Goal: Transaction & Acquisition: Purchase product/service

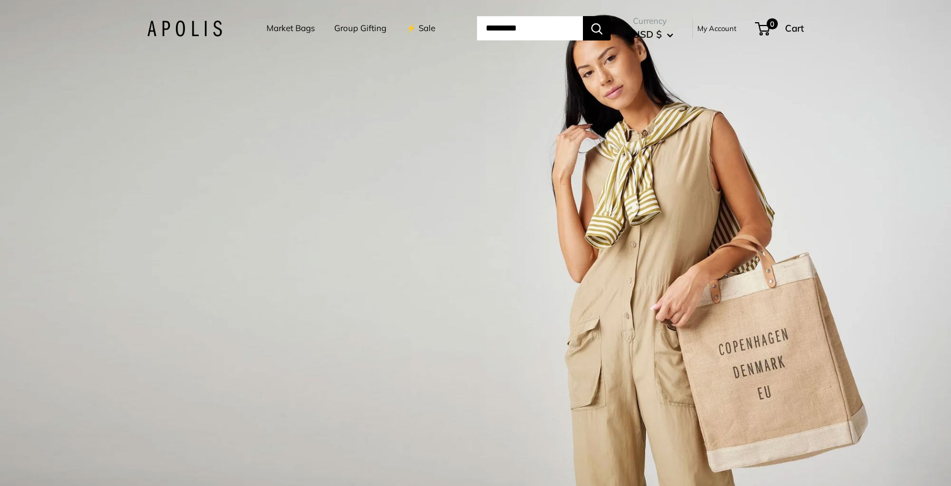
click at [287, 27] on link "Market Bags" at bounding box center [291, 29] width 48 height 16
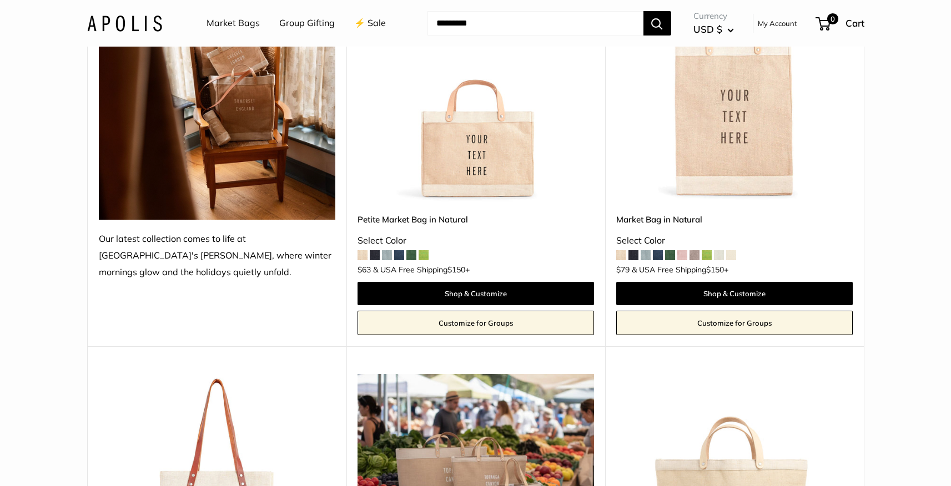
scroll to position [238, 0]
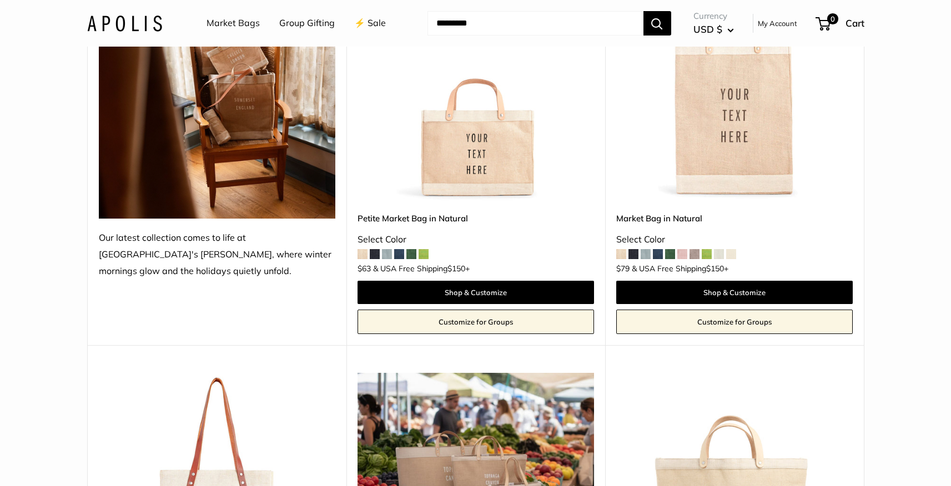
click at [0, 0] on img at bounding box center [0, 0] width 0 height 0
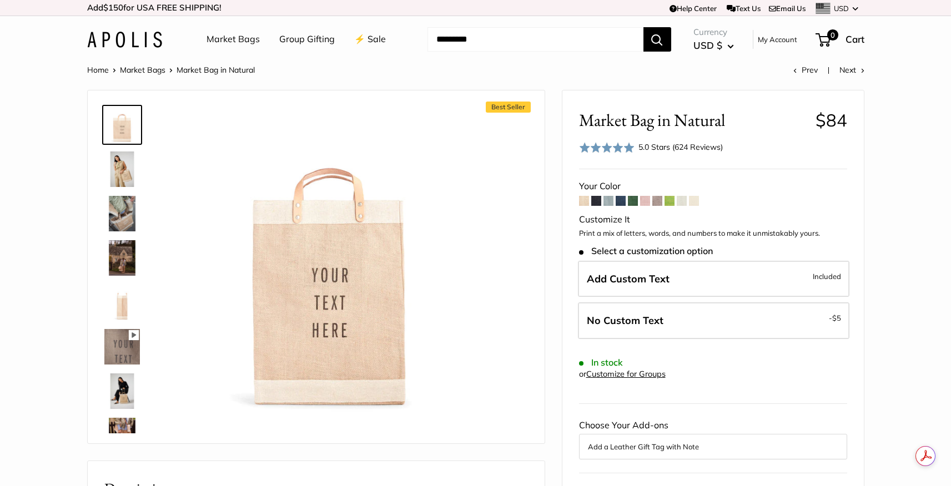
click at [609, 200] on span at bounding box center [609, 201] width 10 height 10
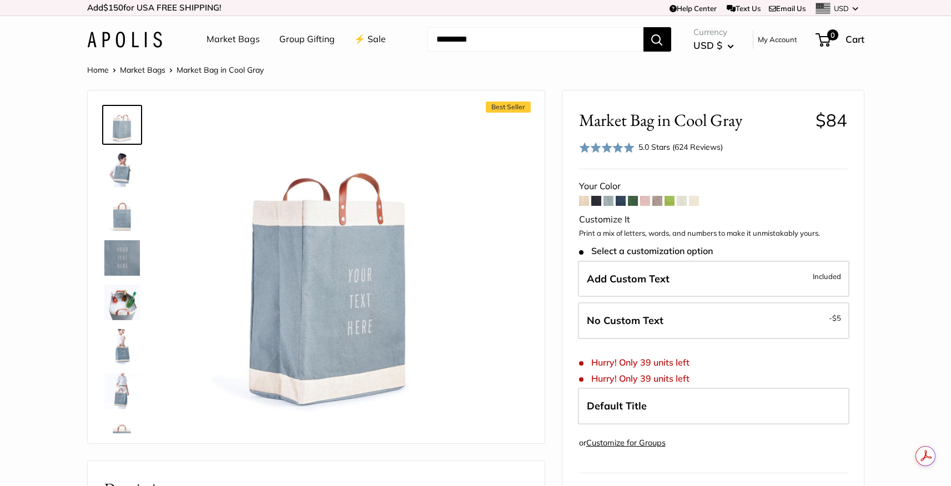
click at [620, 200] on span at bounding box center [621, 201] width 10 height 10
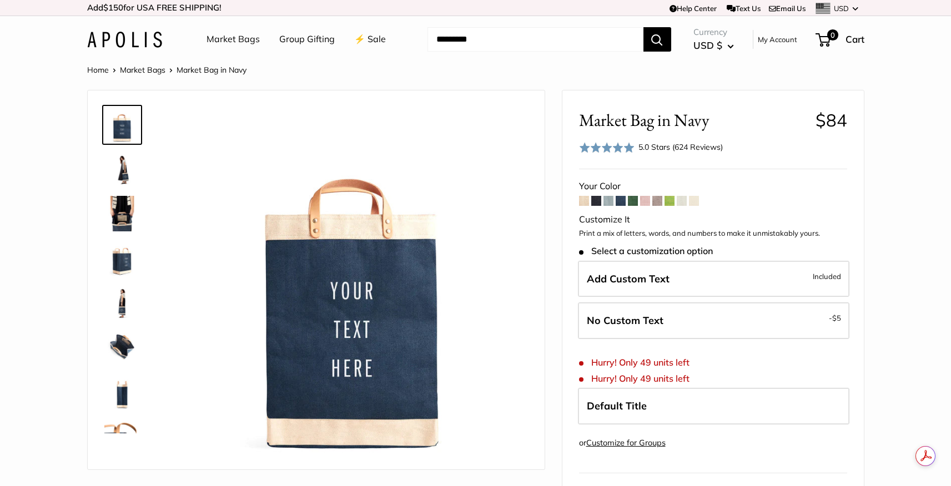
click at [631, 199] on span at bounding box center [633, 201] width 10 height 10
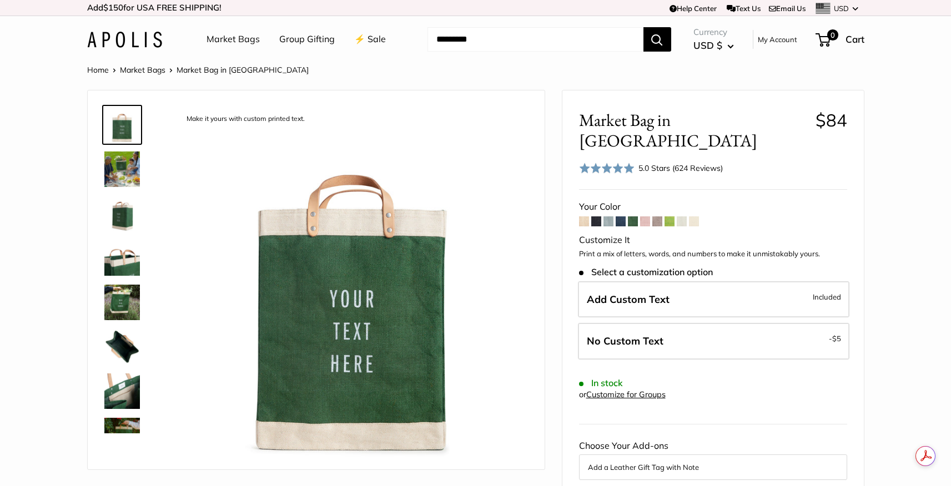
click at [646, 217] on span at bounding box center [645, 222] width 10 height 10
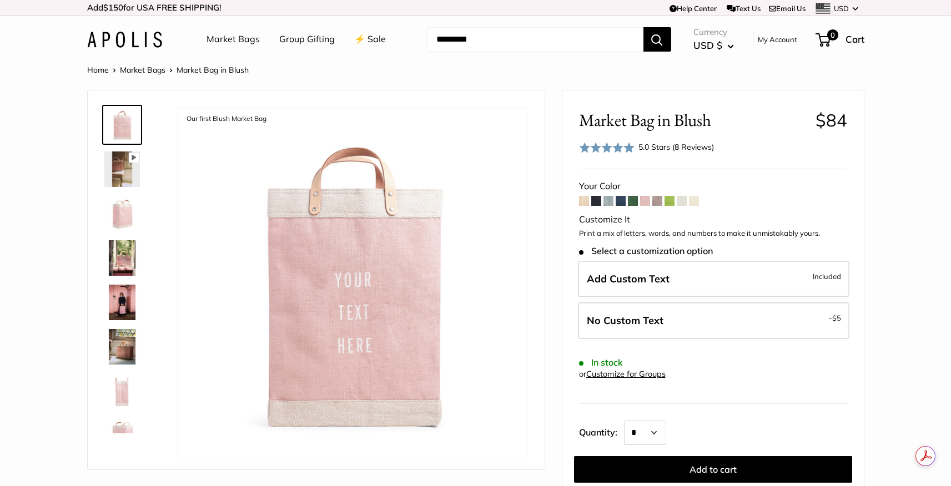
click at [657, 202] on span at bounding box center [657, 201] width 10 height 10
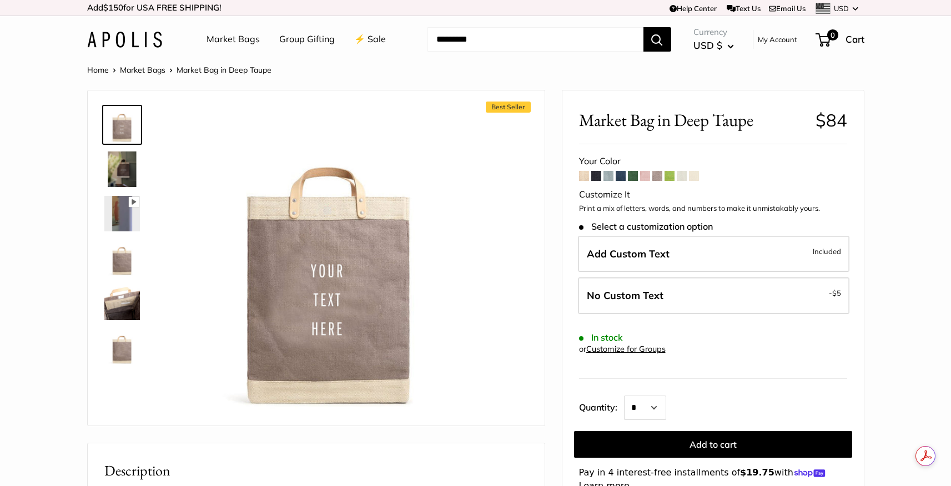
click at [670, 174] on span at bounding box center [670, 176] width 10 height 10
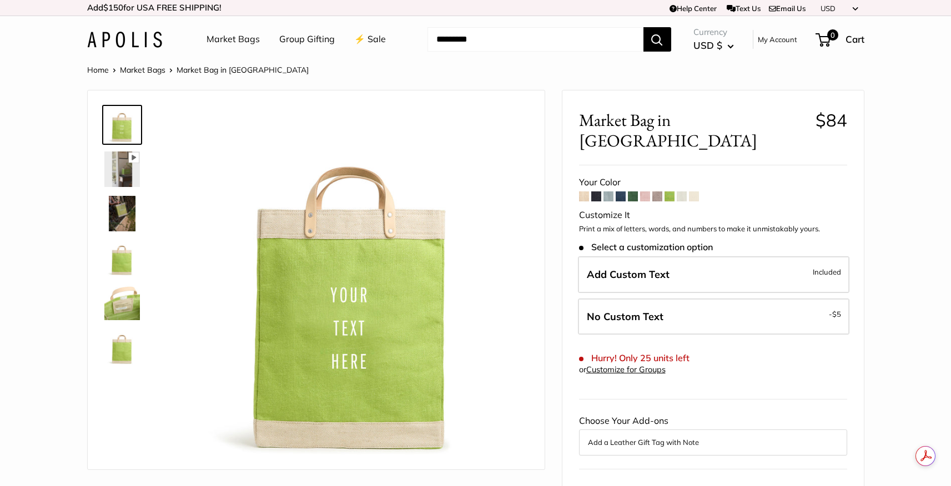
click at [682, 192] on span at bounding box center [682, 197] width 10 height 10
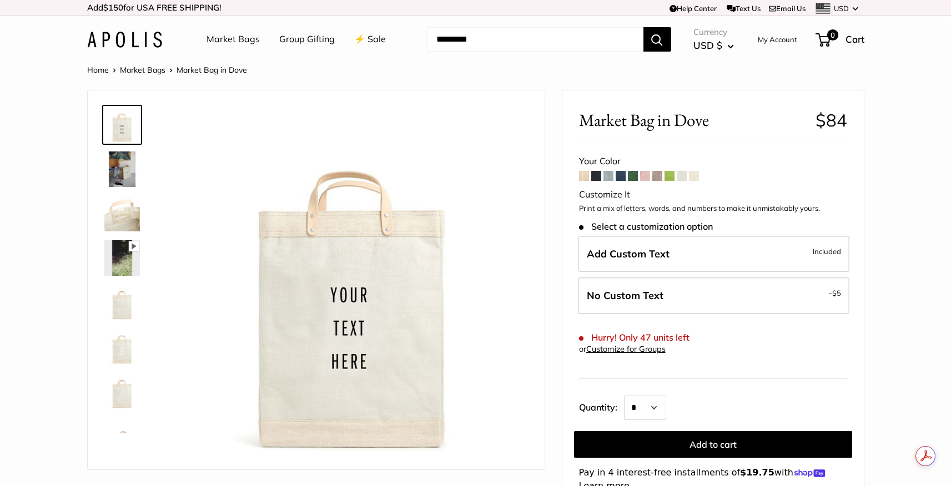
click at [693, 177] on span at bounding box center [694, 176] width 10 height 10
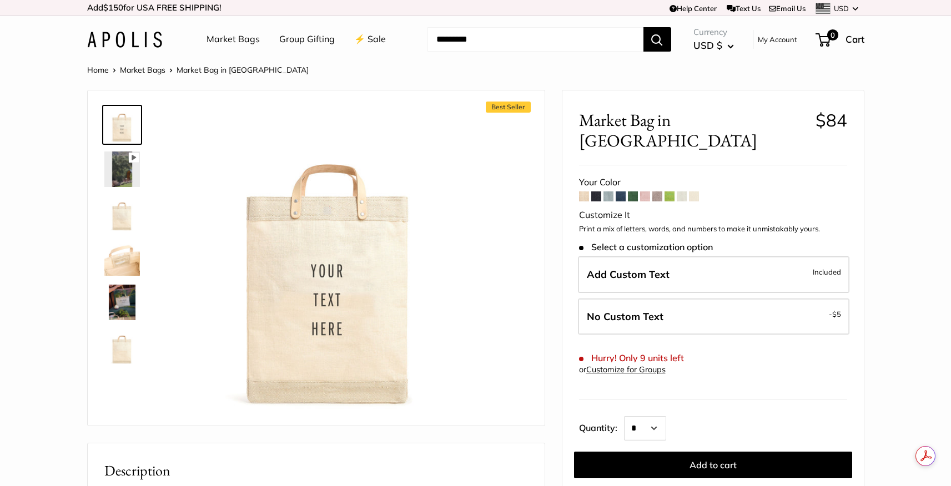
click at [609, 192] on span at bounding box center [609, 197] width 10 height 10
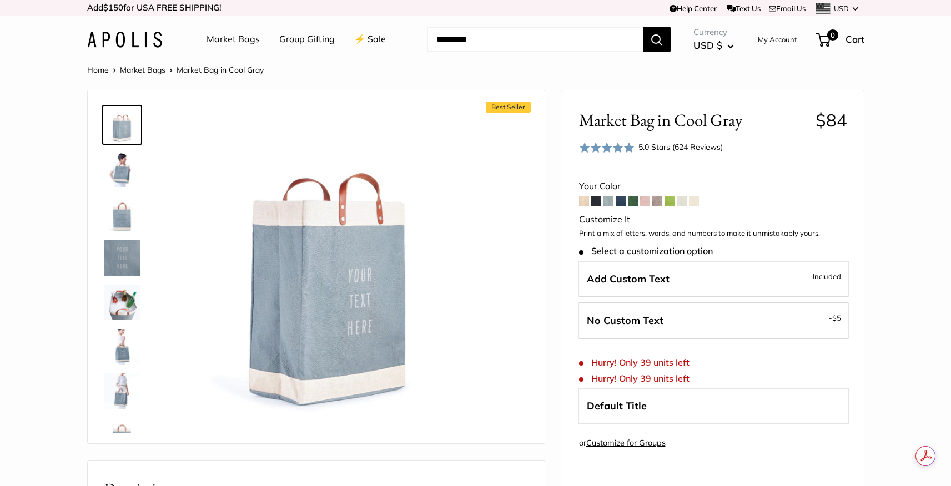
click at [596, 198] on span at bounding box center [596, 201] width 10 height 10
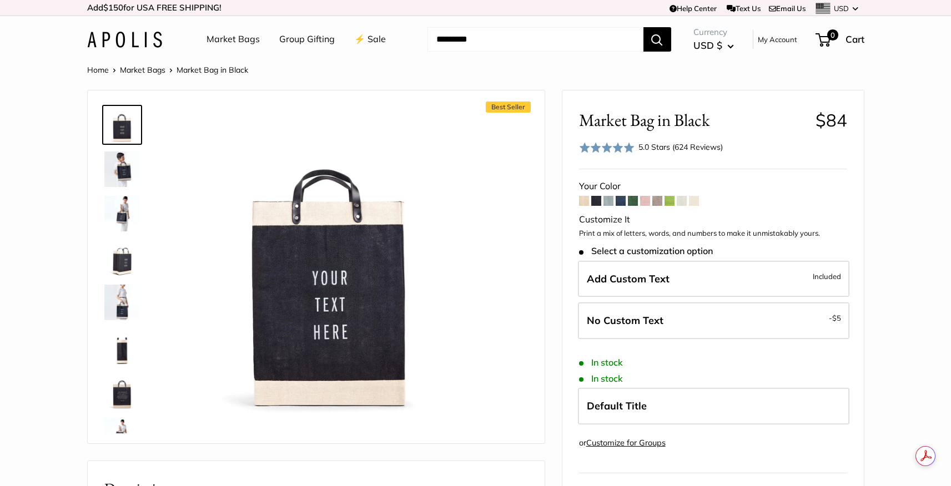
click at [607, 197] on span at bounding box center [609, 201] width 10 height 10
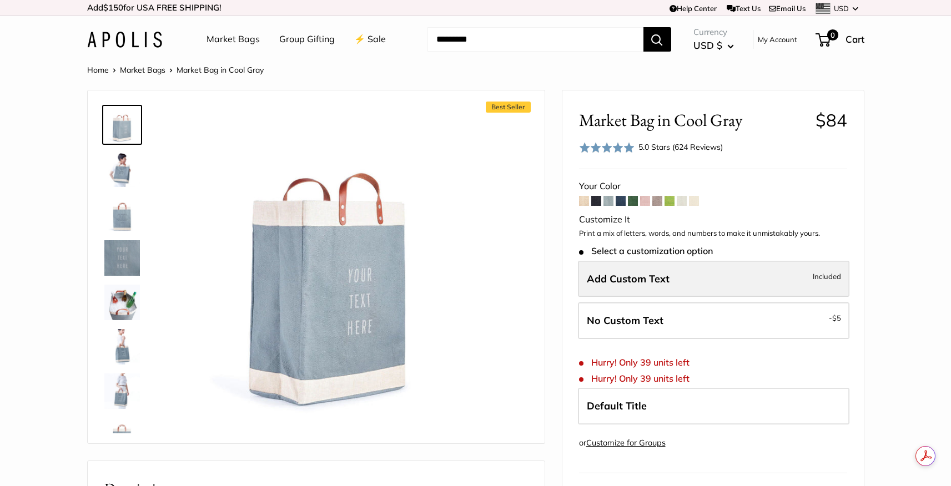
click at [646, 280] on span "Add Custom Text" at bounding box center [628, 279] width 83 height 13
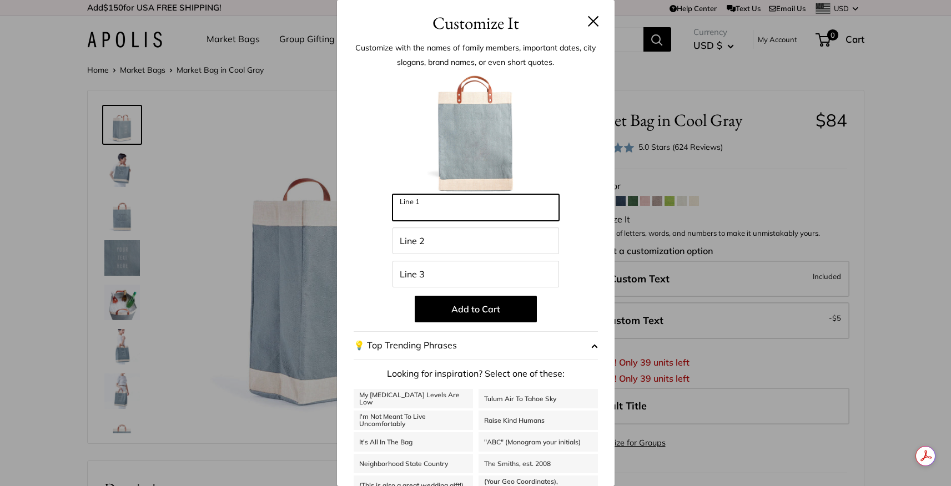
click at [409, 210] on input "Line 1" at bounding box center [476, 207] width 167 height 27
type input "********"
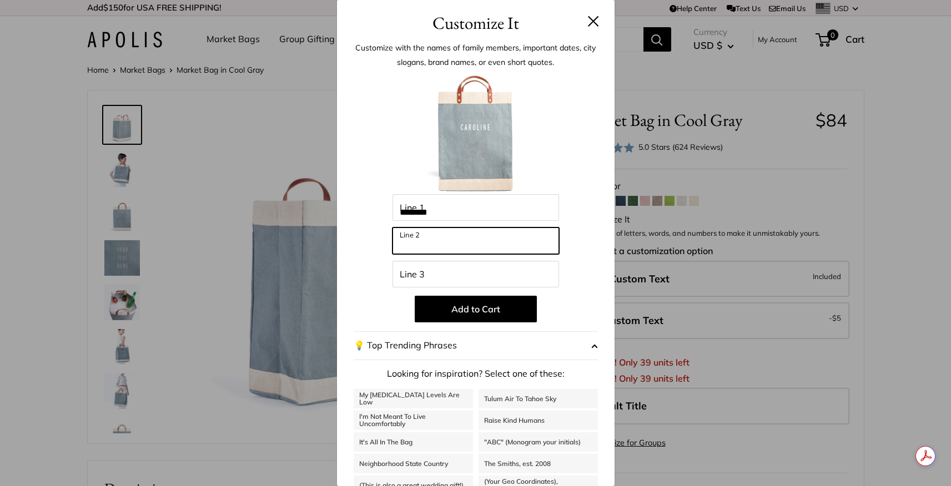
click at [407, 244] on input "Line 2" at bounding box center [476, 241] width 167 height 27
type input "********"
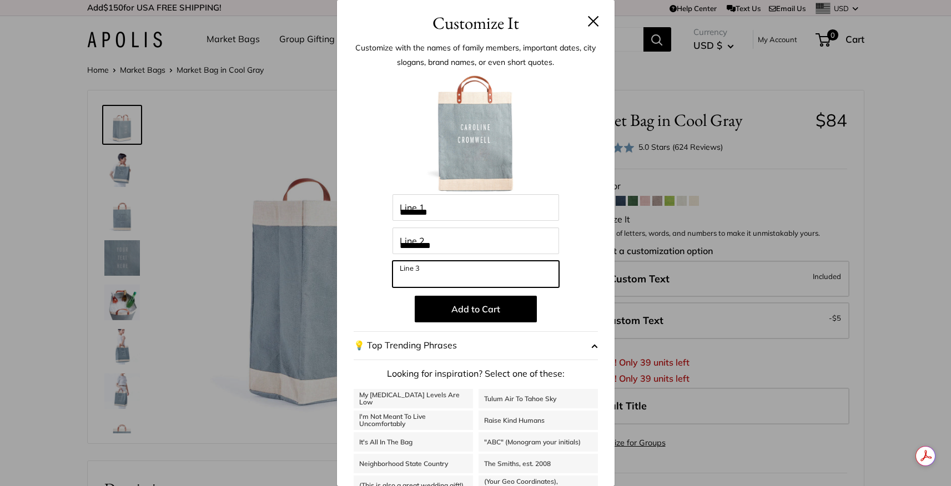
click at [410, 277] on input "Line 3" at bounding box center [476, 274] width 167 height 27
type input "********"
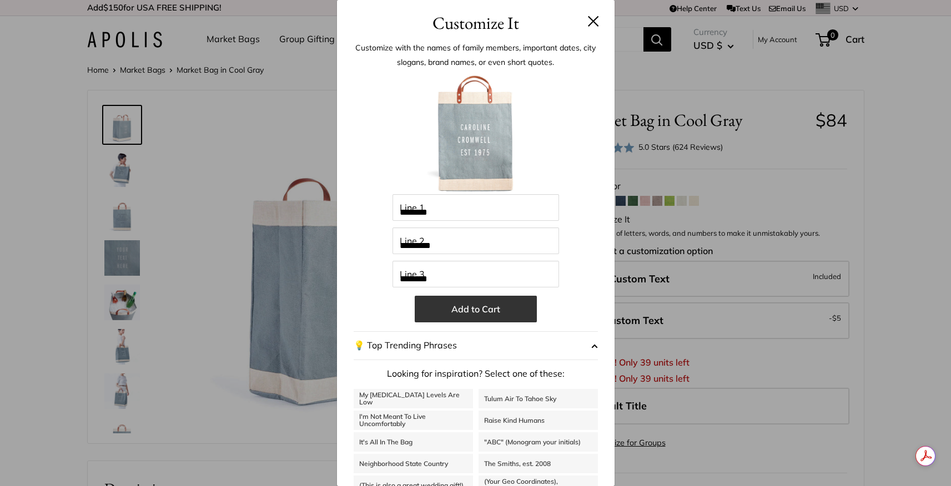
click at [476, 309] on button "Add to Cart" at bounding box center [476, 309] width 122 height 27
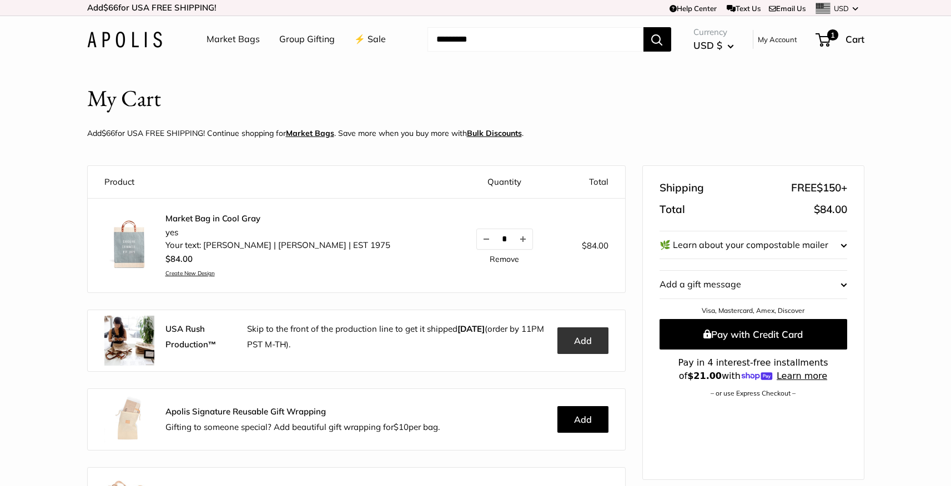
click at [583, 339] on button "Add" at bounding box center [583, 341] width 51 height 27
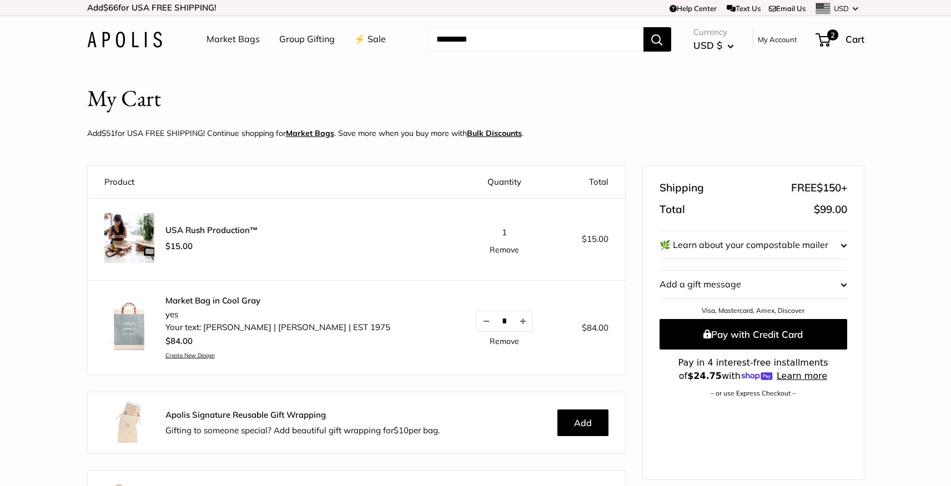
click at [662, 413] on shop-pay-wallet-button at bounding box center [661, 407] width 2 height 11
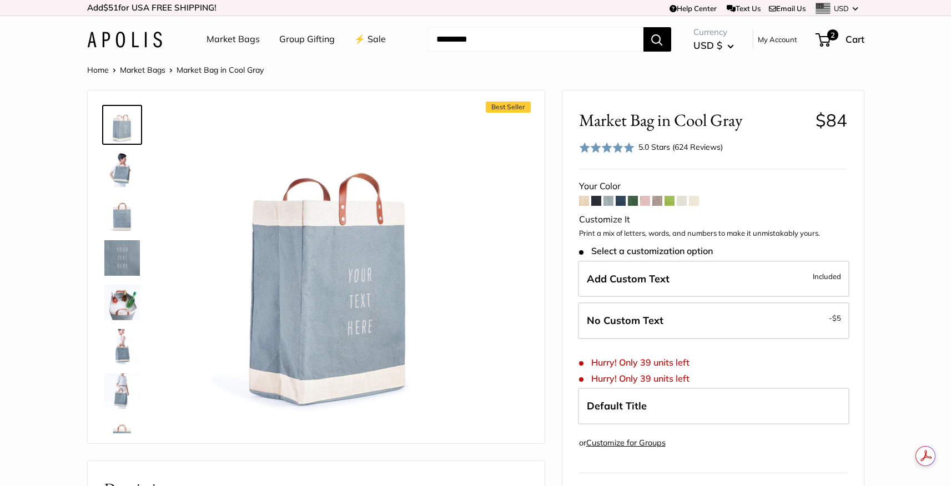
click at [621, 201] on span at bounding box center [621, 201] width 10 height 10
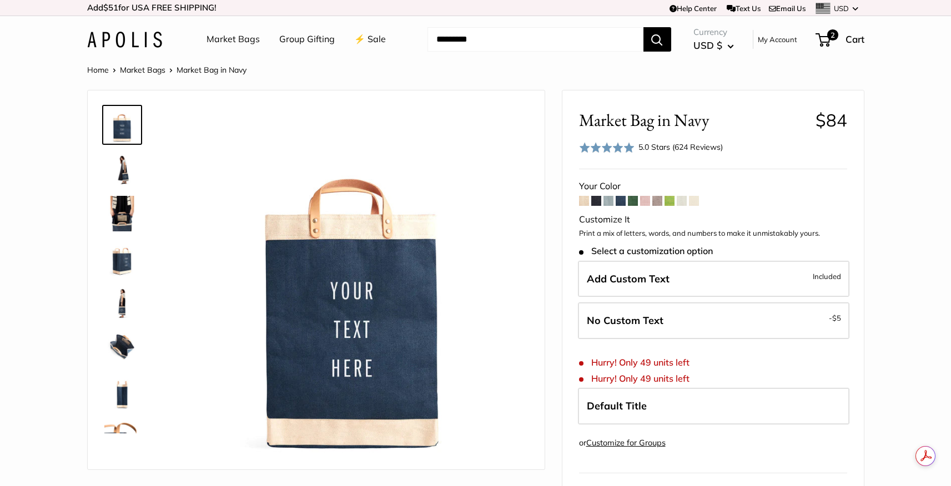
click at [606, 201] on span at bounding box center [609, 201] width 10 height 10
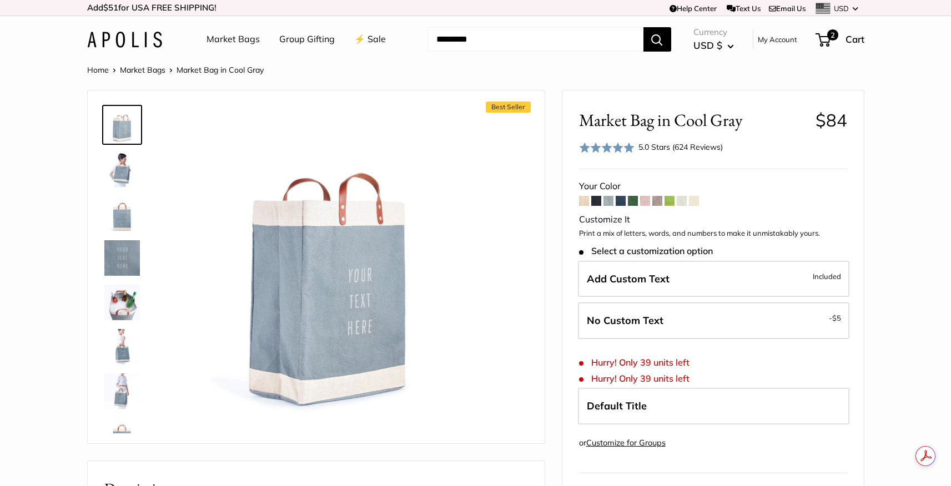
click at [596, 200] on span at bounding box center [596, 201] width 10 height 10
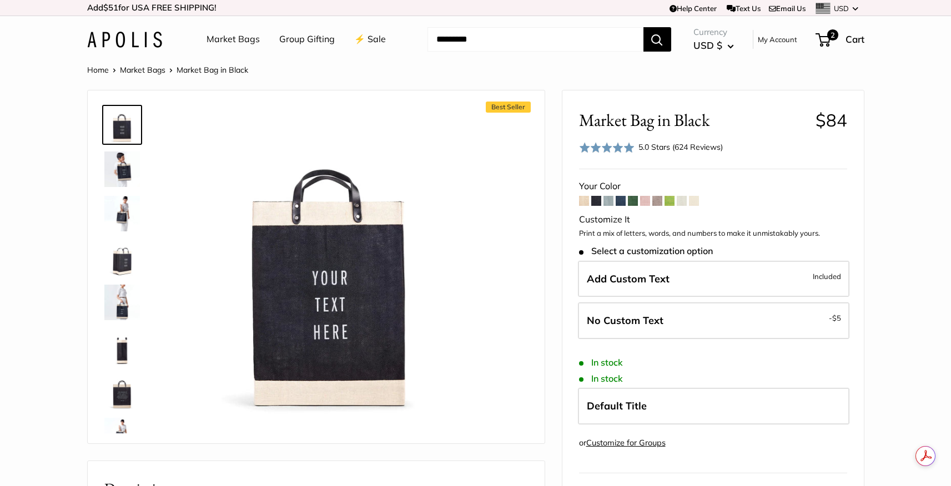
click at [633, 197] on span at bounding box center [633, 201] width 10 height 10
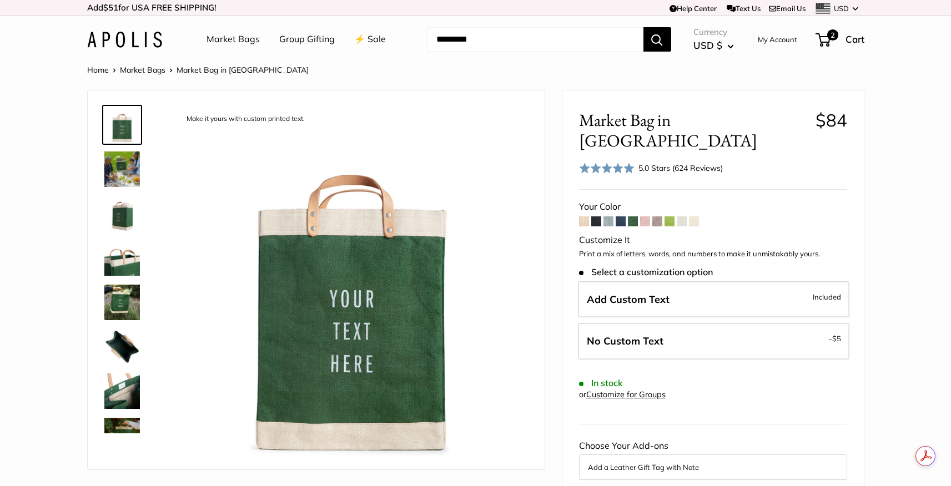
click at [645, 217] on span at bounding box center [645, 222] width 10 height 10
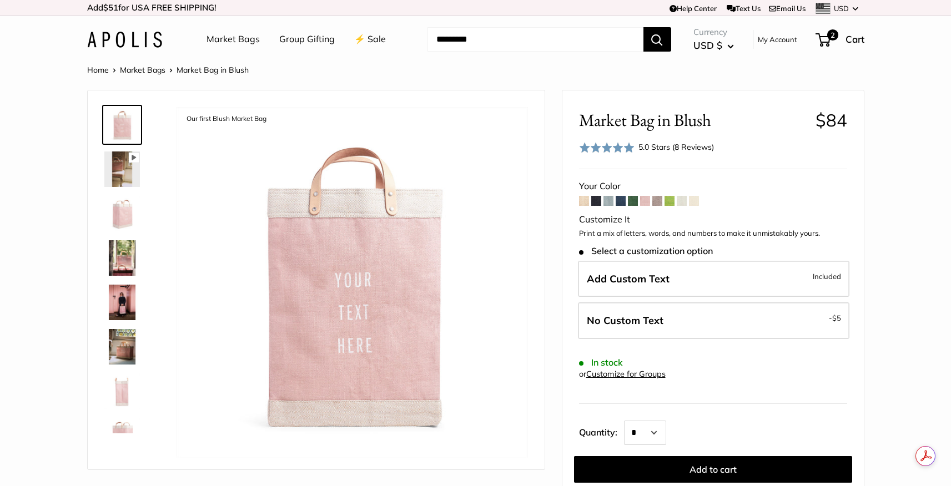
click at [654, 204] on span at bounding box center [657, 201] width 10 height 10
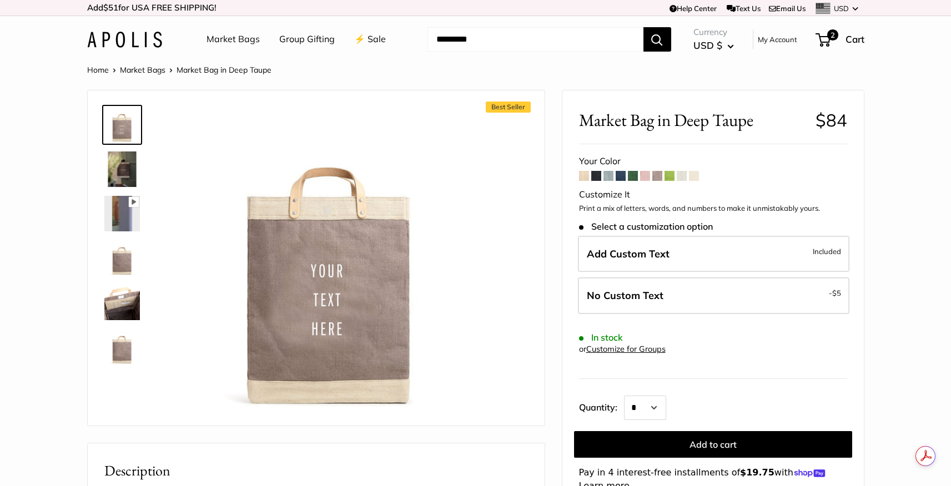
click at [585, 174] on span at bounding box center [584, 176] width 10 height 10
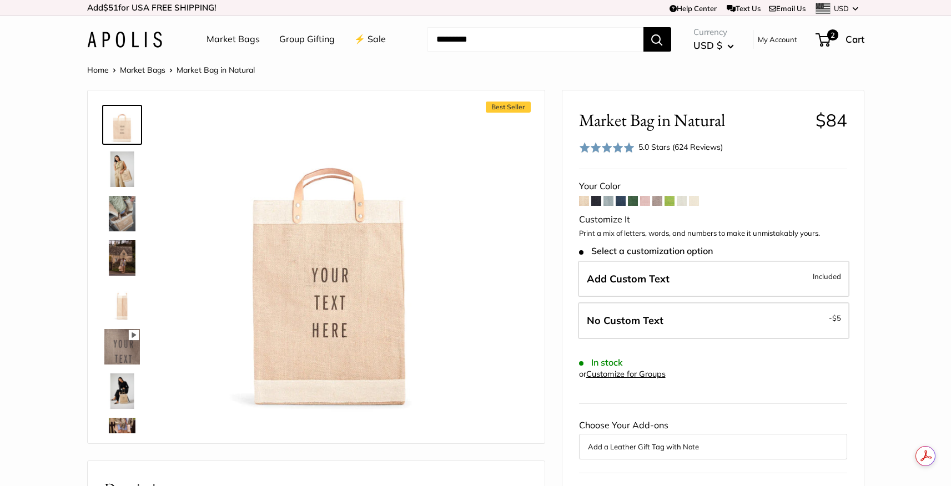
click at [599, 201] on span at bounding box center [596, 201] width 10 height 10
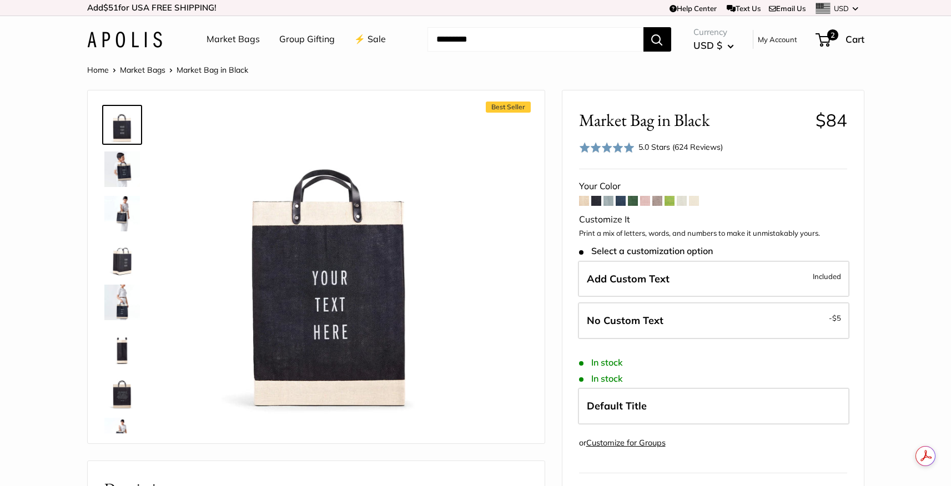
click at [610, 202] on span at bounding box center [609, 201] width 10 height 10
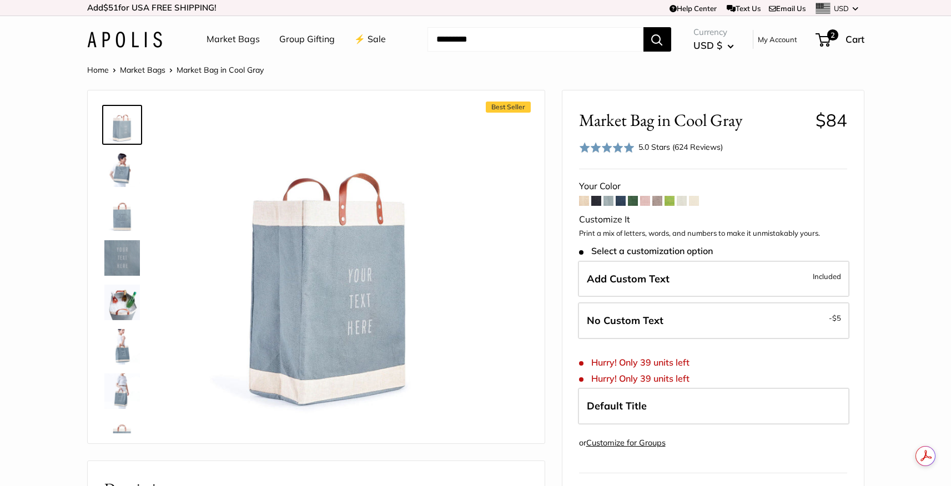
click at [695, 200] on span at bounding box center [694, 201] width 10 height 10
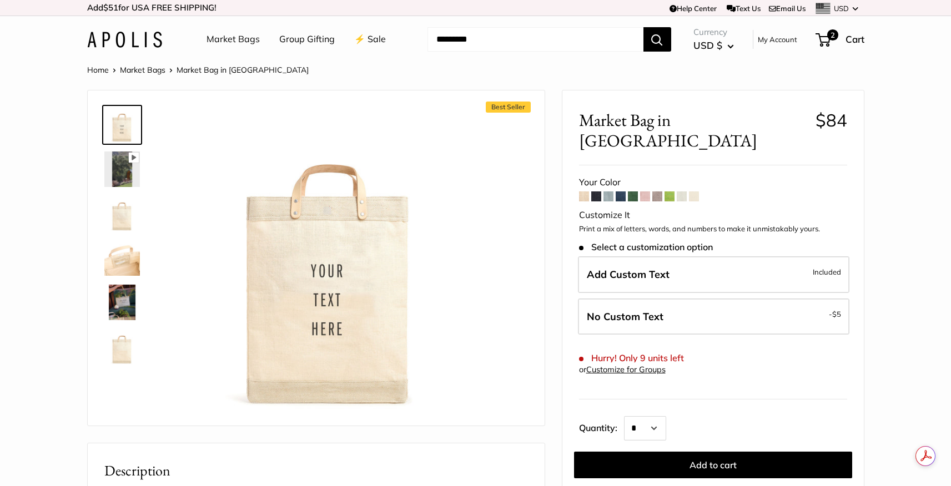
click at [680, 192] on span at bounding box center [682, 197] width 10 height 10
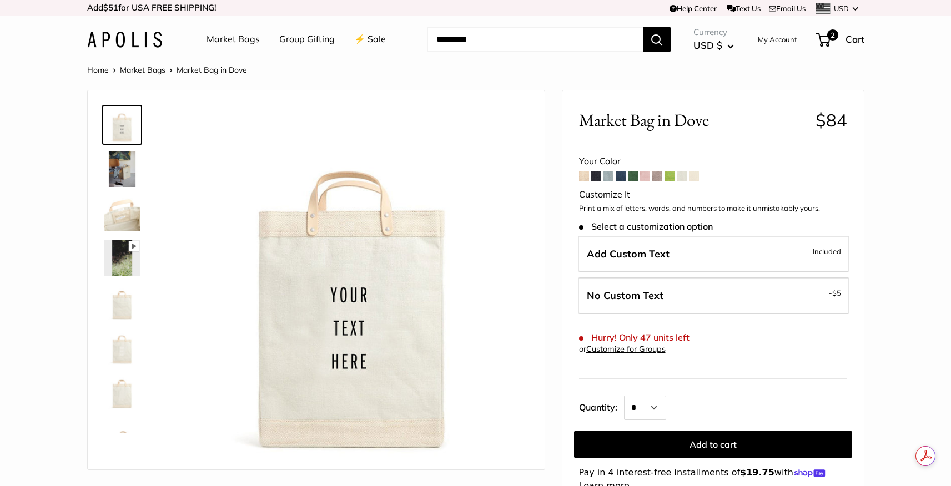
click at [655, 177] on span at bounding box center [657, 176] width 10 height 10
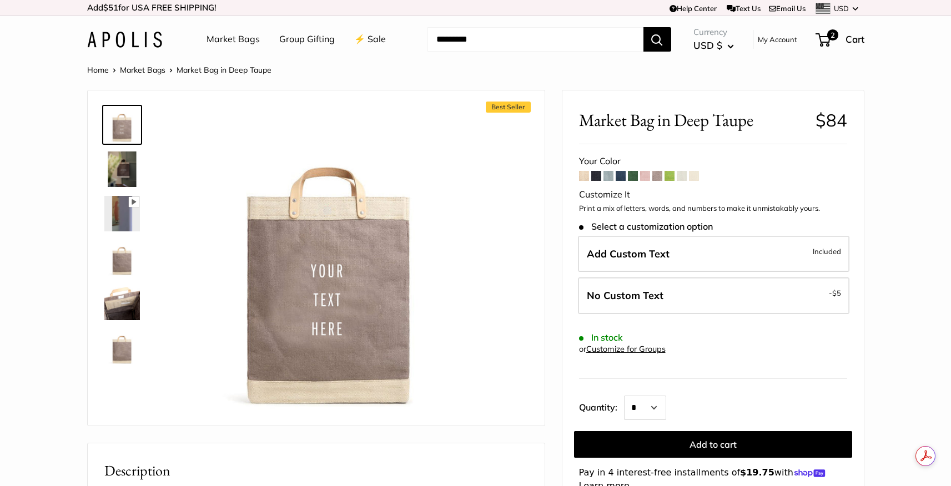
click at [630, 176] on span at bounding box center [633, 176] width 10 height 10
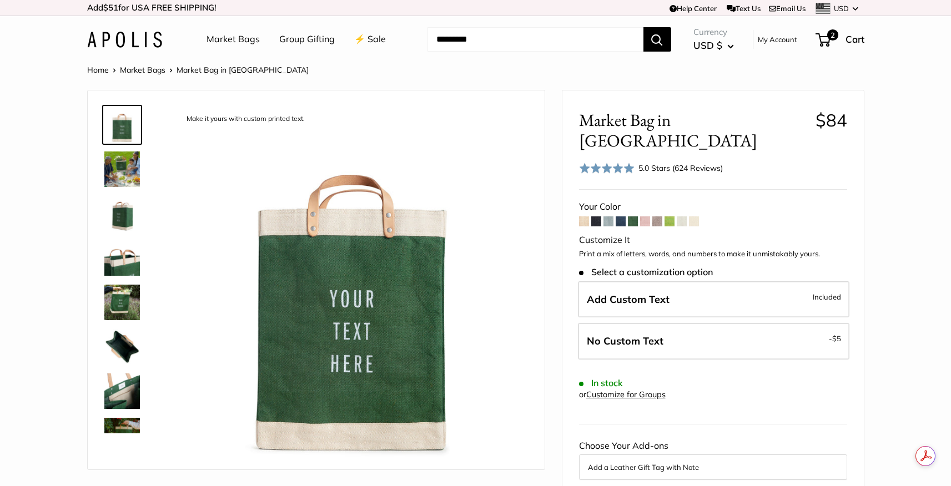
click at [610, 217] on span at bounding box center [609, 222] width 10 height 10
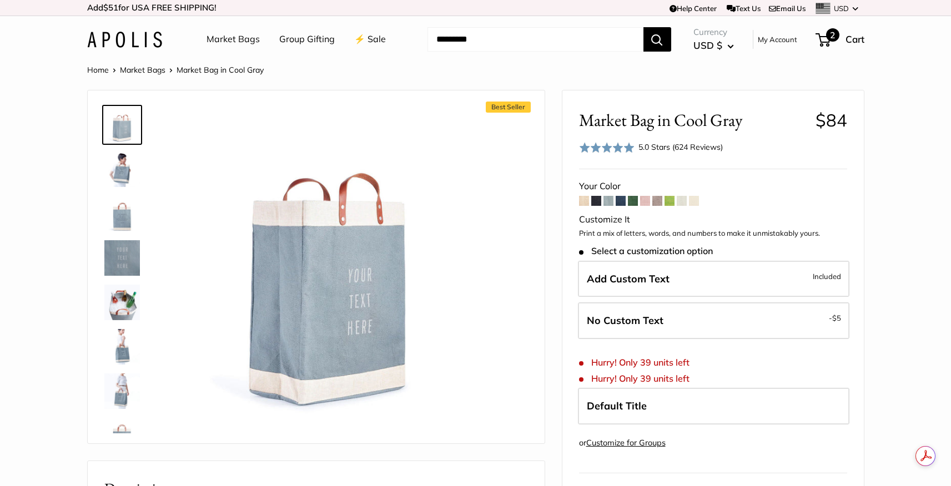
click at [826, 39] on span "2" at bounding box center [823, 39] width 15 height 13
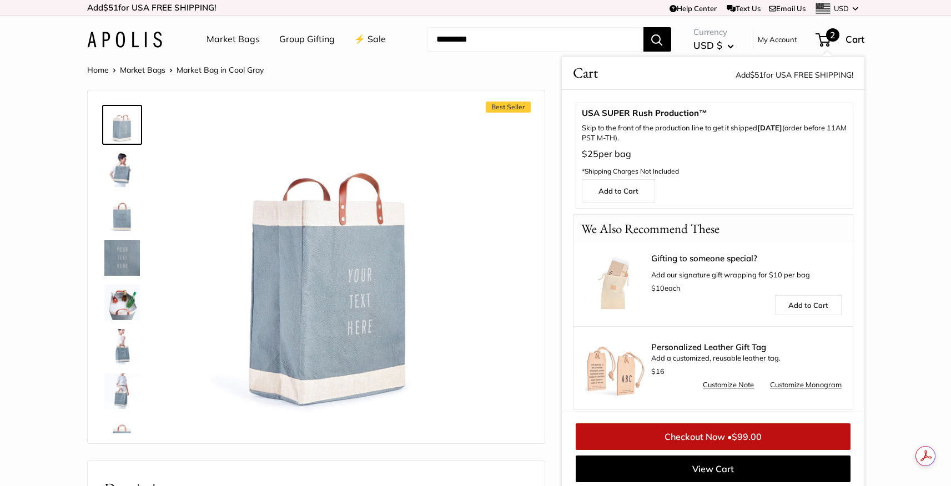
scroll to position [400, 0]
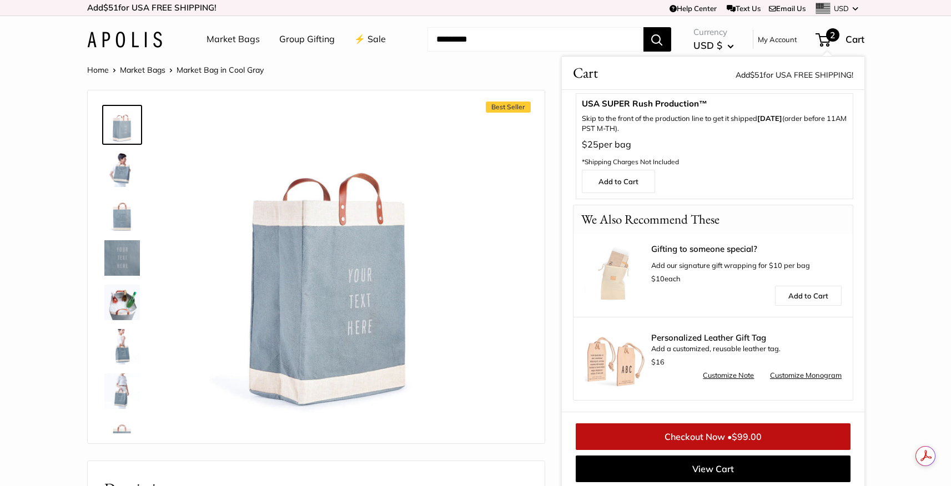
click at [713, 439] on link "Checkout Now • $99.00" at bounding box center [713, 437] width 275 height 27
